Goal: Find specific page/section: Find specific page/section

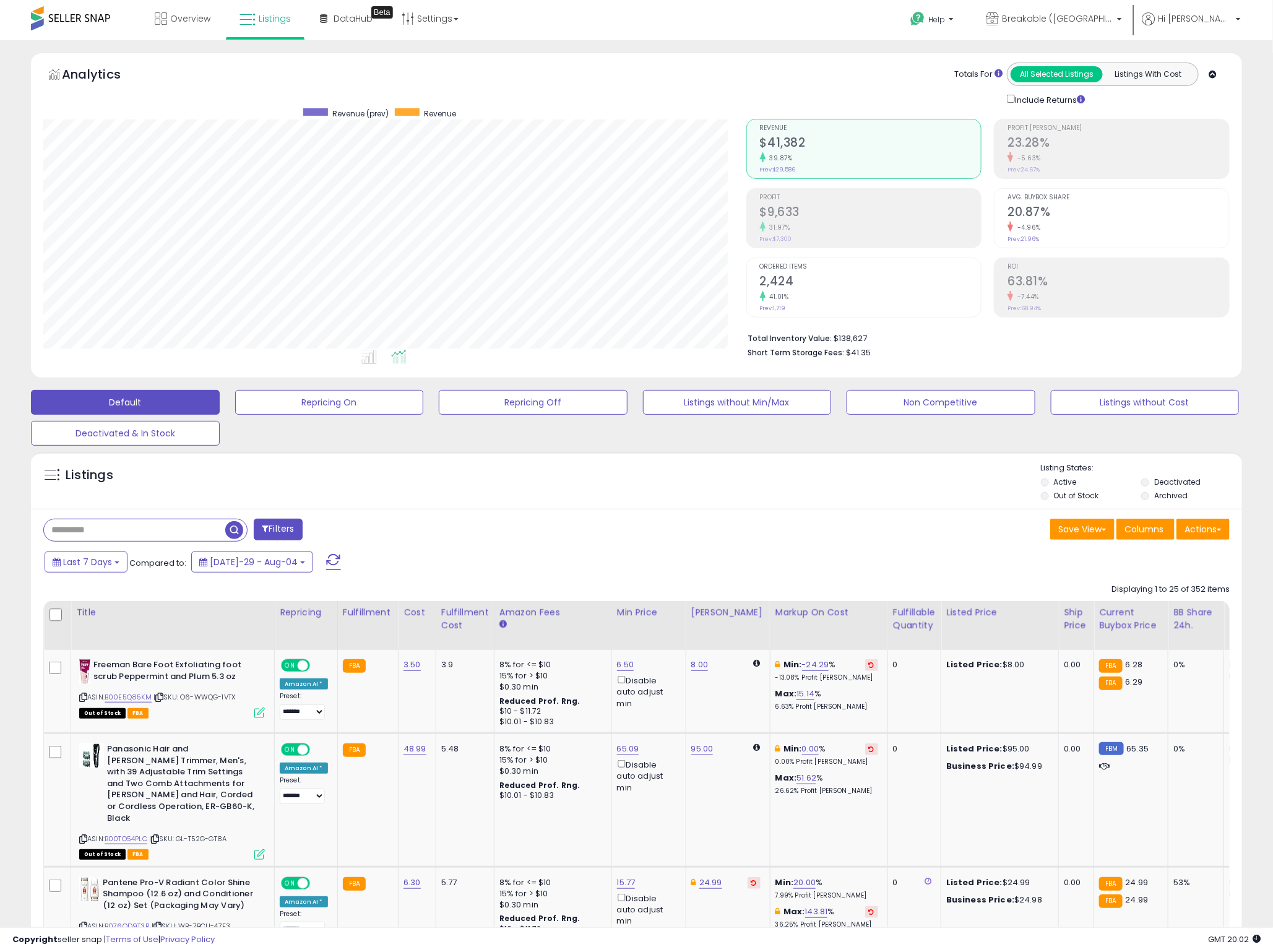
scroll to position [254, 703]
drag, startPoint x: 864, startPoint y: 336, endPoint x: 831, endPoint y: 336, distance: 33.0
click at [831, 336] on li "Total Inventory Value: $138,627" at bounding box center [984, 337] width 472 height 15
click at [854, 337] on li "Total Inventory Value: $138,627" at bounding box center [984, 337] width 472 height 15
drag, startPoint x: 874, startPoint y: 337, endPoint x: 834, endPoint y: 339, distance: 40.0
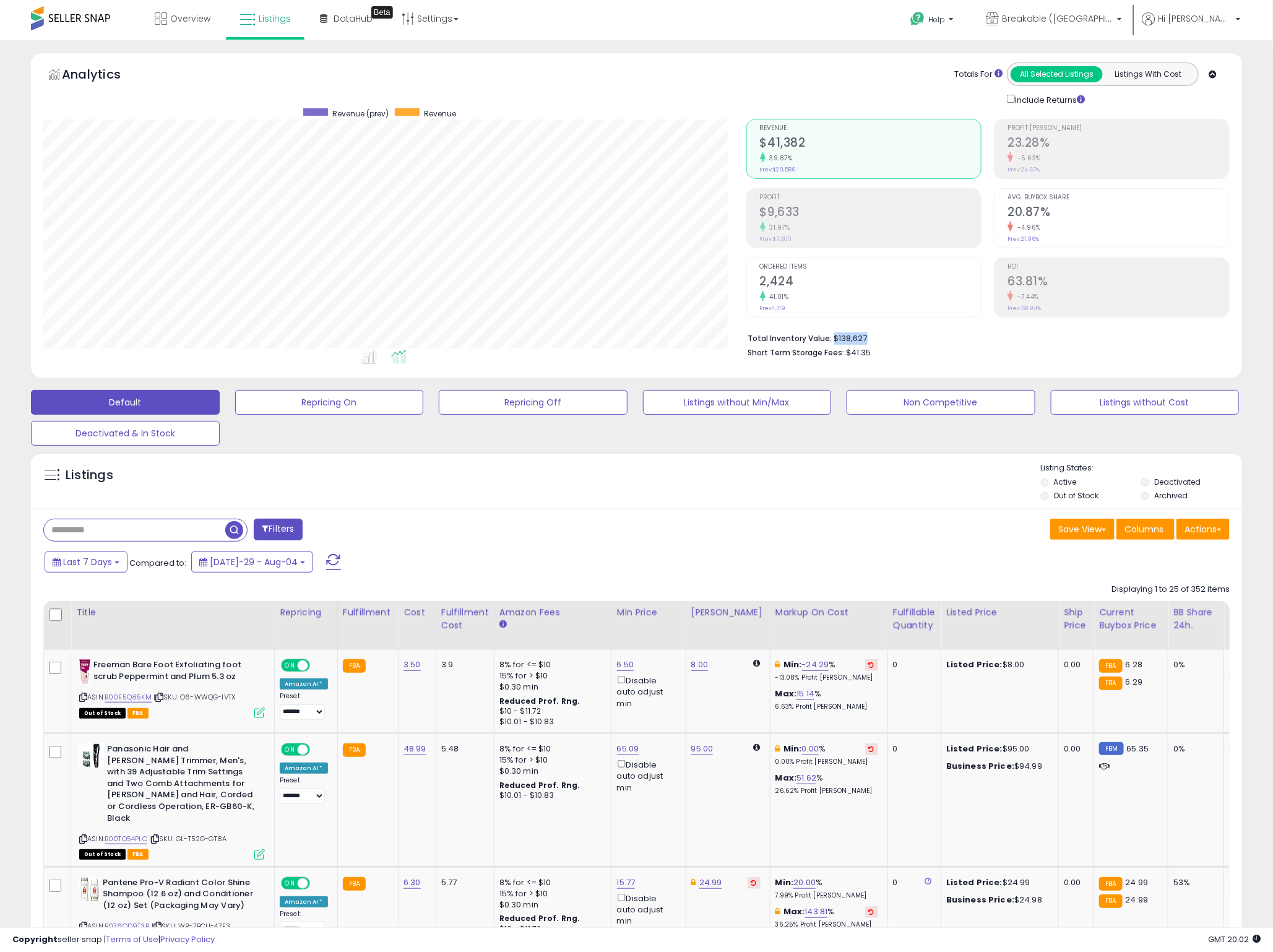
click at [834, 339] on li "Total Inventory Value: $138,627" at bounding box center [984, 337] width 472 height 15
copy li "$138,627"
click at [866, 335] on li "Total Inventory Value: $138,627" at bounding box center [984, 337] width 472 height 15
click at [876, 339] on li "Total Inventory Value: $138,627" at bounding box center [984, 337] width 472 height 15
drag, startPoint x: 856, startPoint y: 339, endPoint x: 837, endPoint y: 341, distance: 19.1
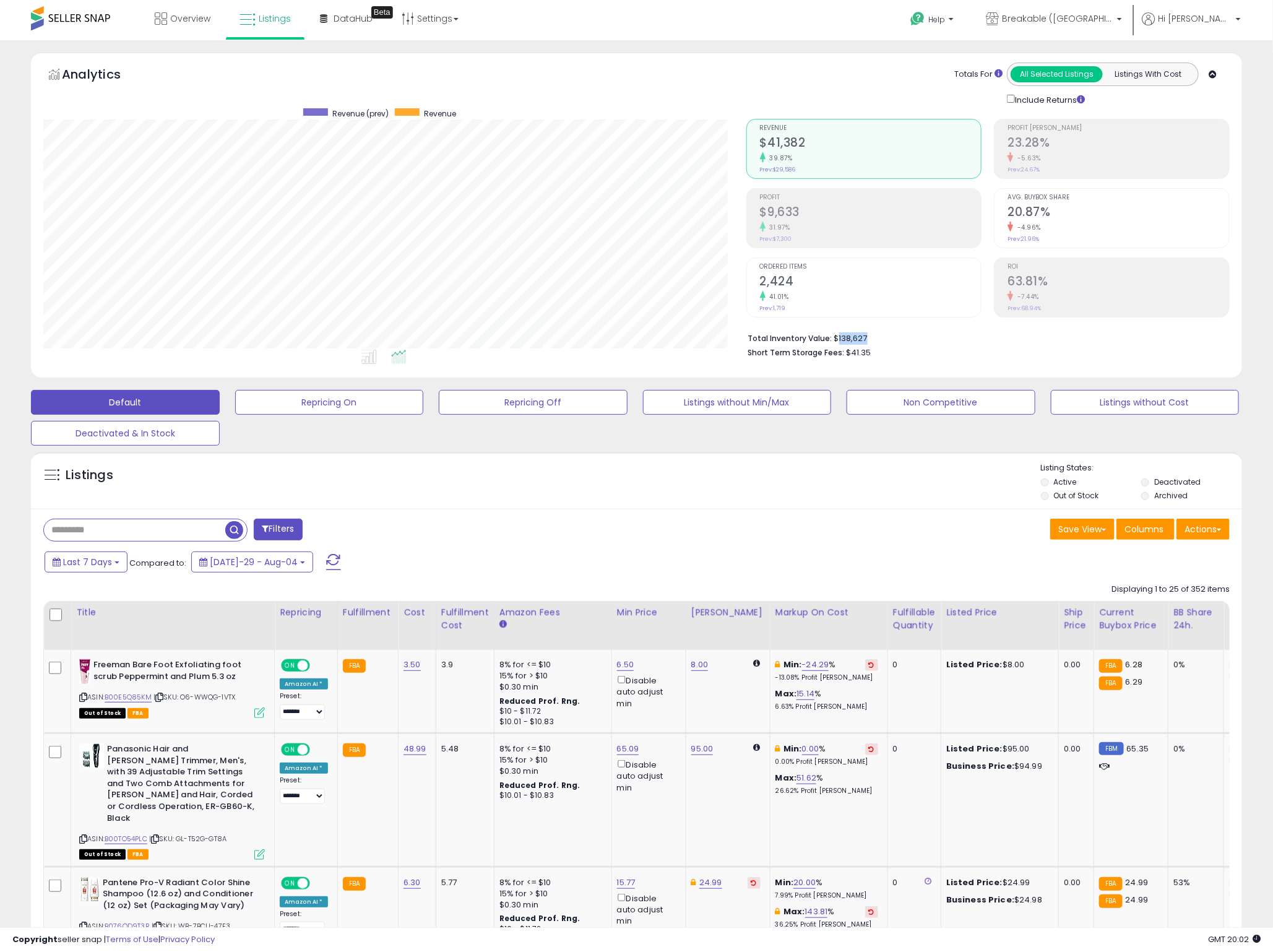
click at [837, 341] on li "Total Inventory Value: $138,627" at bounding box center [984, 337] width 472 height 15
click at [1105, 16] on span "Breakable ([GEOGRAPHIC_DATA])" at bounding box center [1057, 17] width 111 height 12
click at [1000, 62] on link "Breakable 218 listings" at bounding box center [973, 56] width 52 height 10
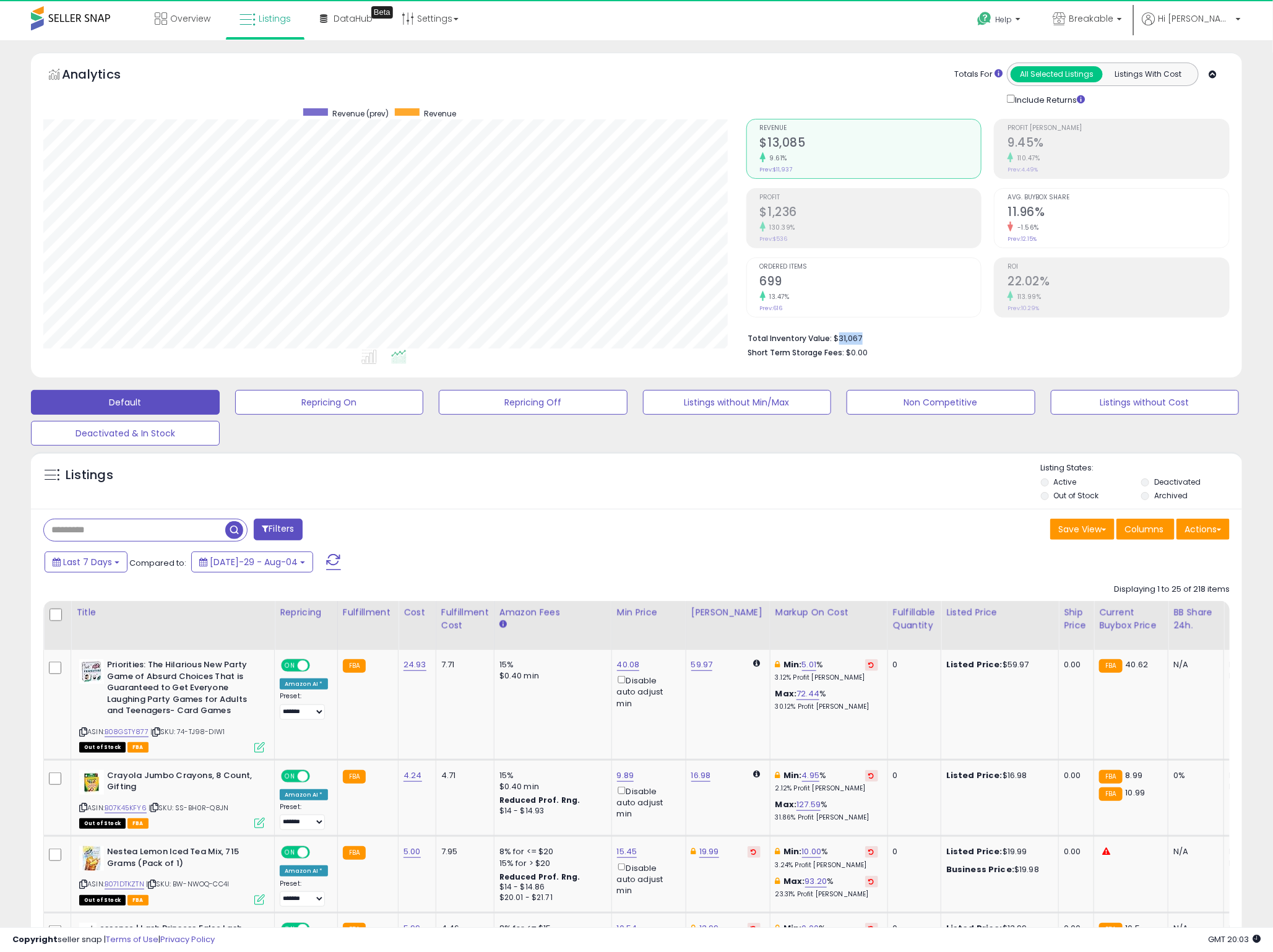
scroll to position [254, 703]
drag, startPoint x: 877, startPoint y: 339, endPoint x: 838, endPoint y: 337, distance: 39.1
click at [838, 337] on li "Total Inventory Value: $31,067" at bounding box center [984, 337] width 472 height 15
copy li "31,067"
click at [1130, 29] on link "Breakable" at bounding box center [1086, 20] width 87 height 41
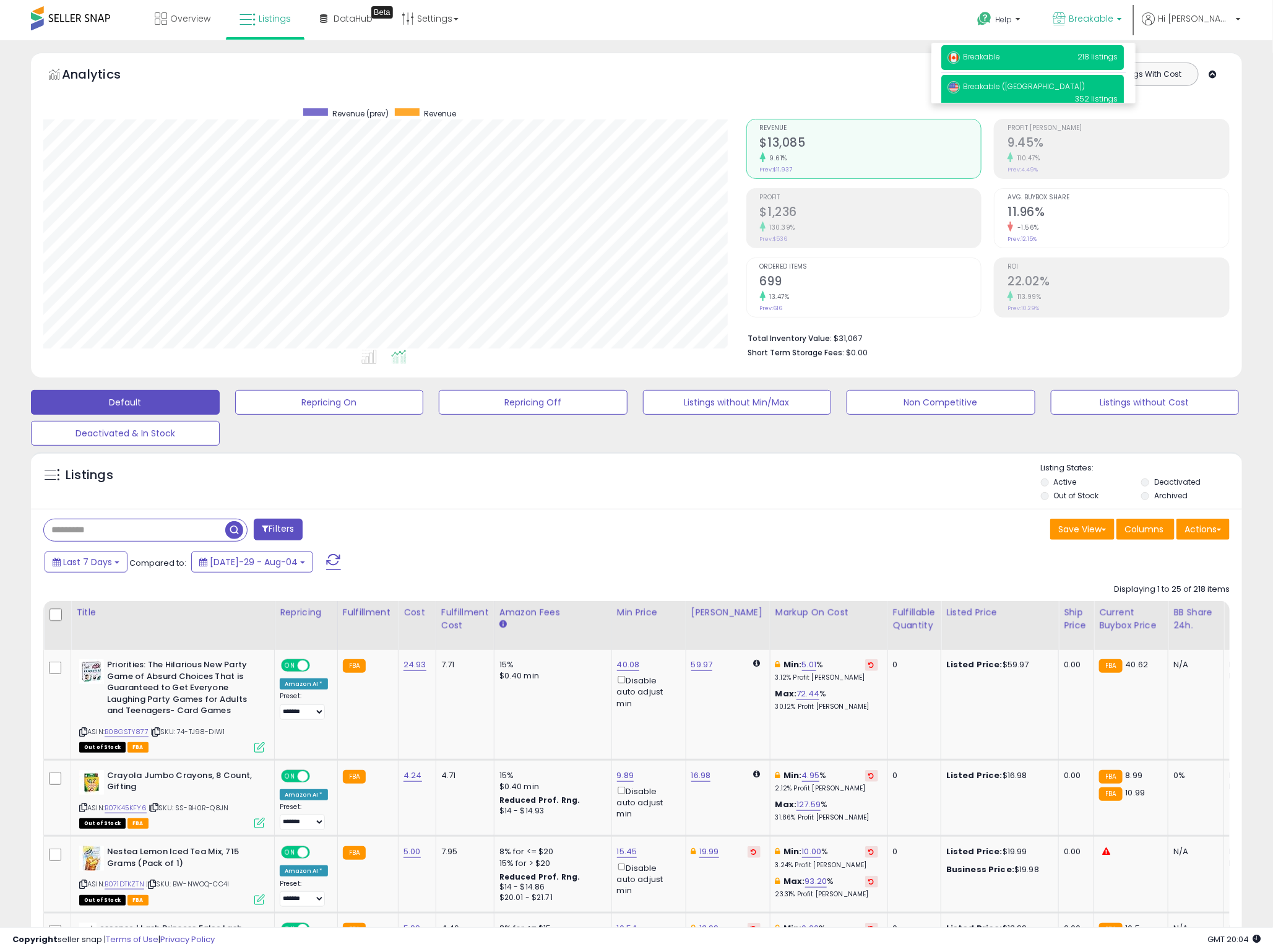
click at [1043, 82] on link "Breakable ([GEOGRAPHIC_DATA]) 352 listings" at bounding box center [1015, 86] width 137 height 10
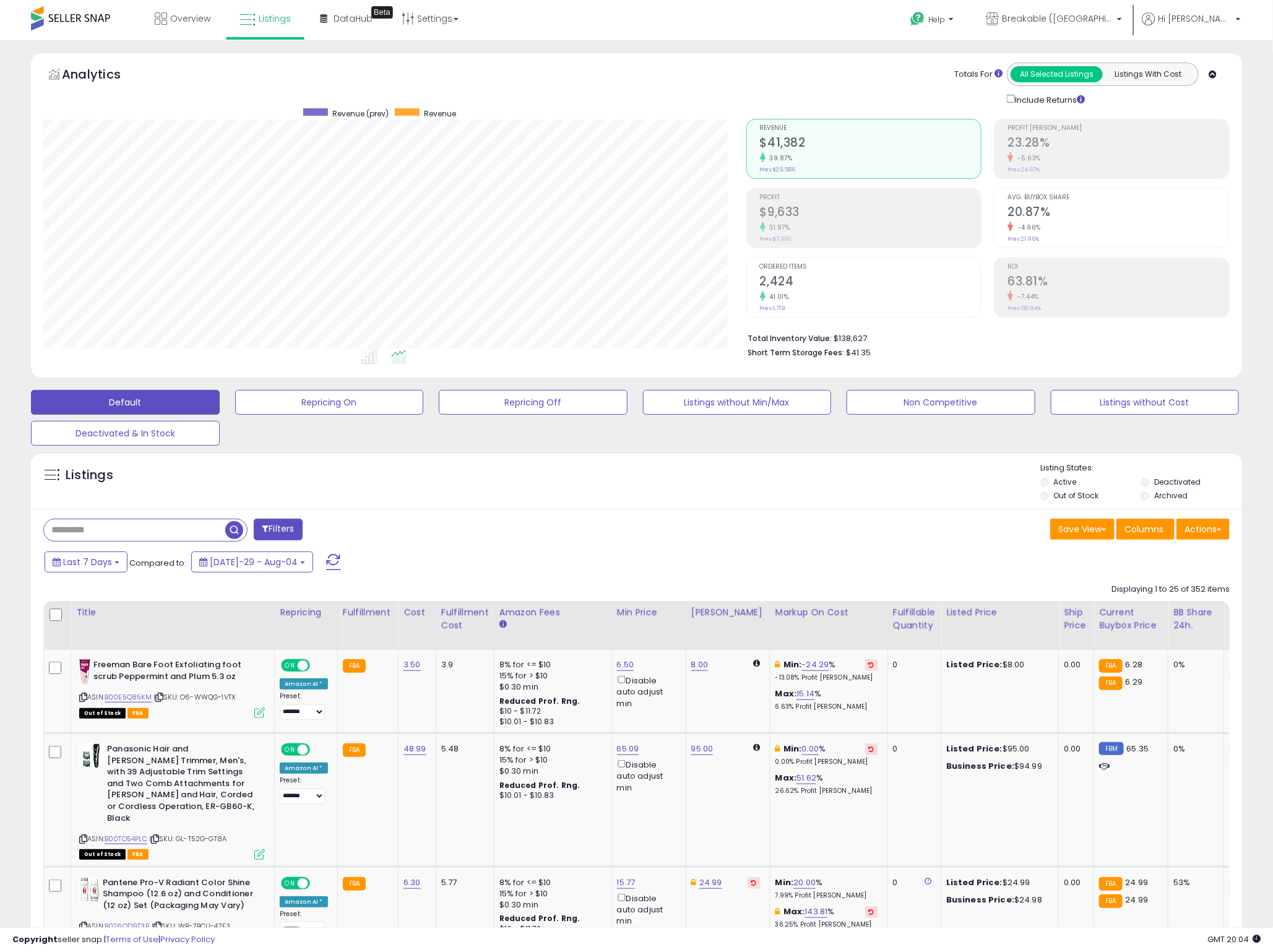
scroll to position [254, 703]
click at [728, 505] on div "Listings Active" at bounding box center [637, 481] width 1211 height 57
